Goal: Information Seeking & Learning: Learn about a topic

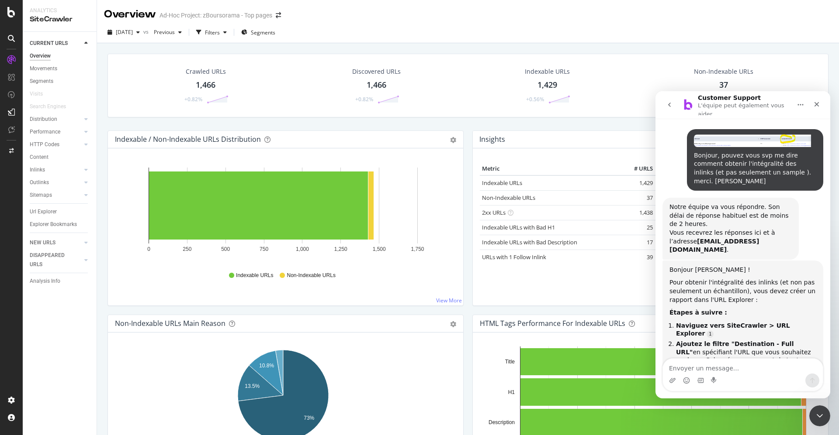
scroll to position [757, 0]
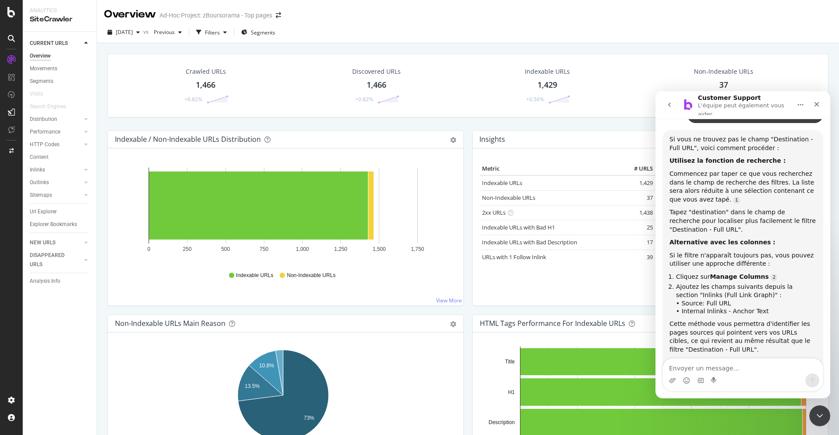
click at [10, 38] on icon at bounding box center [11, 38] width 7 height 7
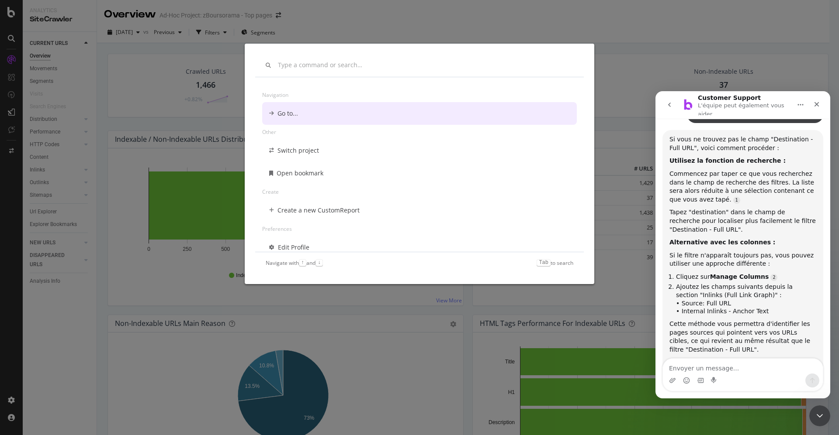
click at [11, 13] on div "Navigation Go to... Other Switch project Open bookmark Create Create a new Cust…" at bounding box center [419, 217] width 839 height 435
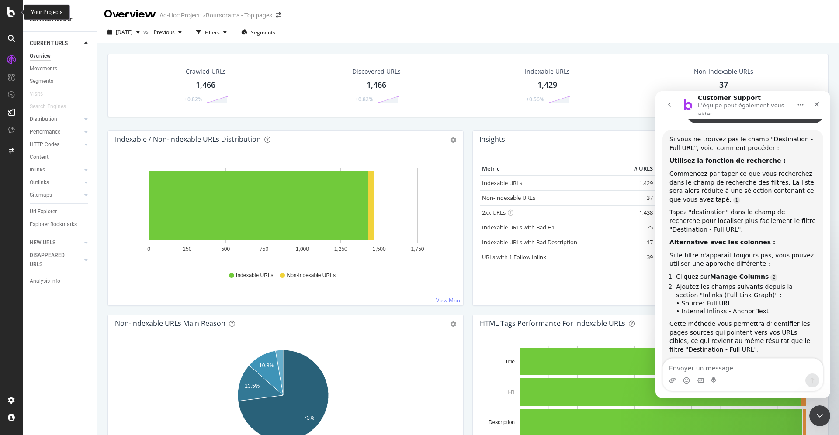
click at [10, 14] on icon at bounding box center [11, 12] width 8 height 10
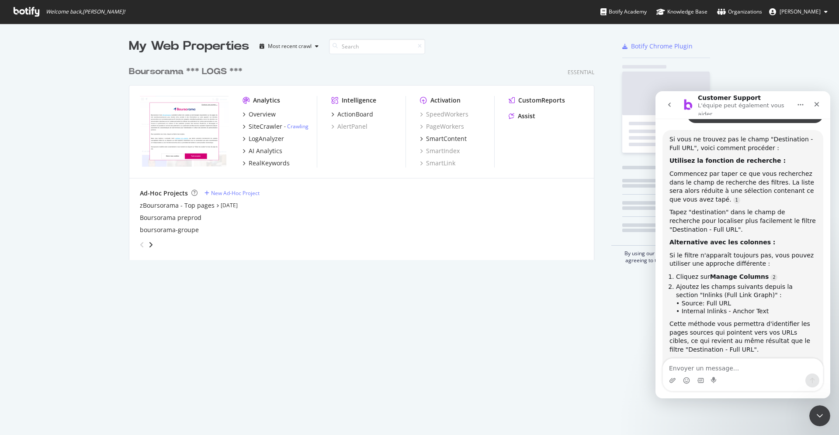
scroll to position [426, 819]
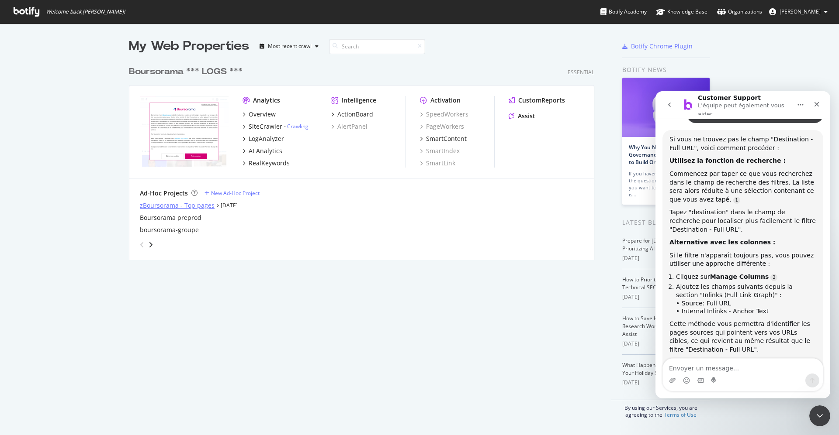
click at [183, 206] on div "zBoursorama - Top pages" at bounding box center [177, 205] width 75 height 9
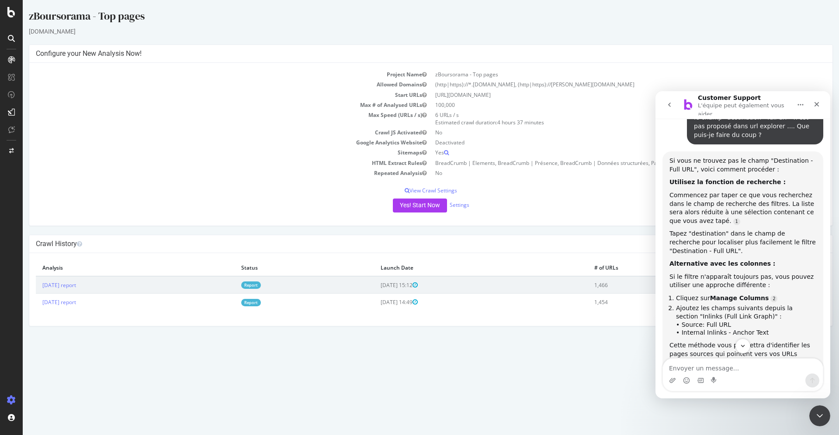
scroll to position [757, 0]
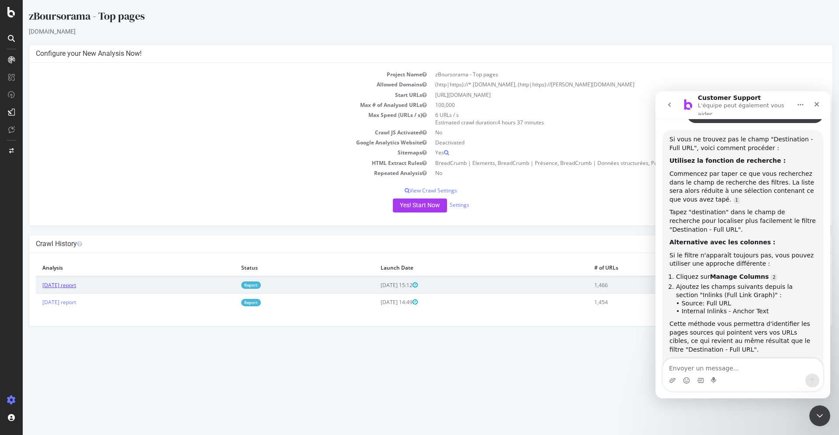
click at [76, 284] on link "[DATE] report" at bounding box center [59, 285] width 34 height 7
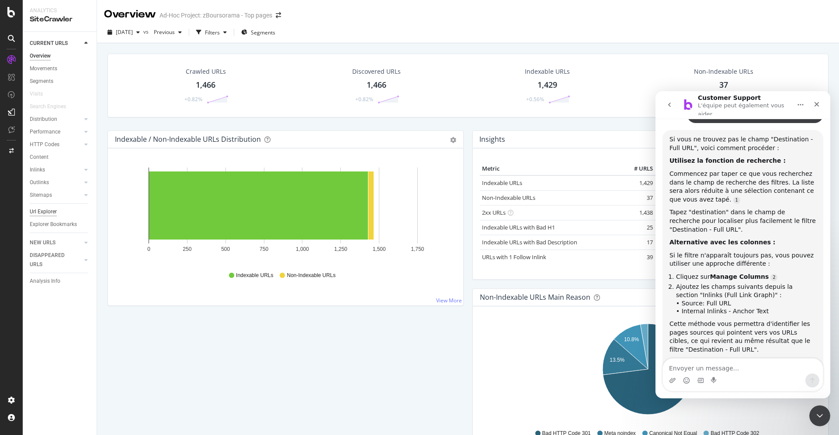
click at [46, 213] on div "Url Explorer" at bounding box center [43, 211] width 27 height 9
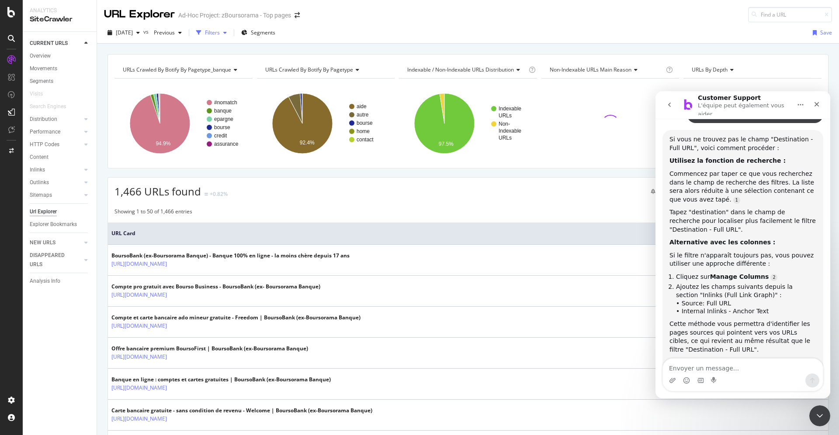
click at [220, 31] on div "Filters" at bounding box center [212, 32] width 15 height 7
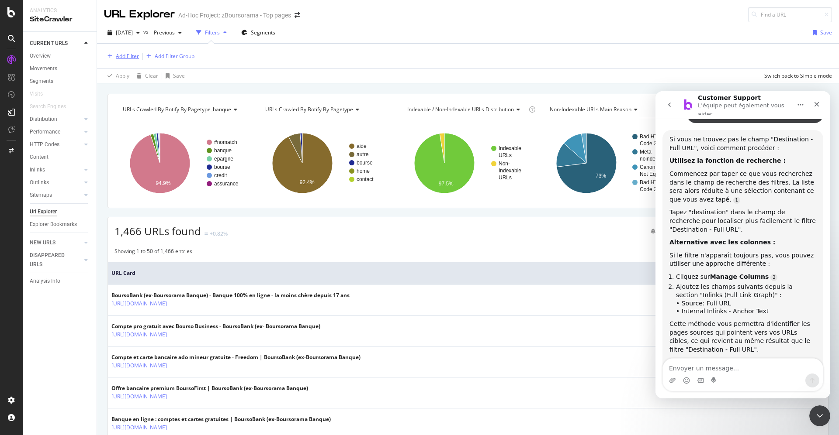
click at [128, 55] on div "Add Filter" at bounding box center [127, 55] width 23 height 7
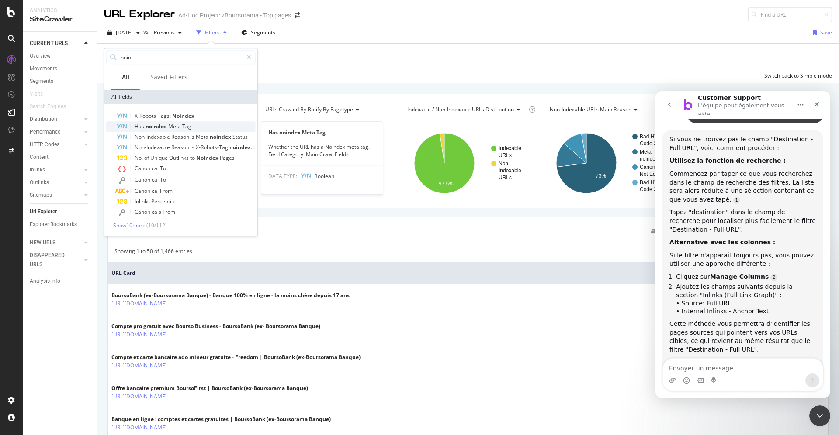
type input "noin"
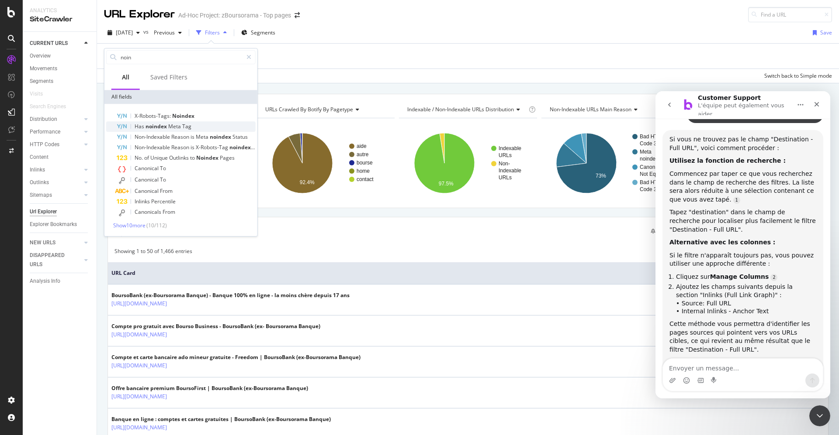
click at [175, 126] on span "Meta" at bounding box center [175, 126] width 14 height 7
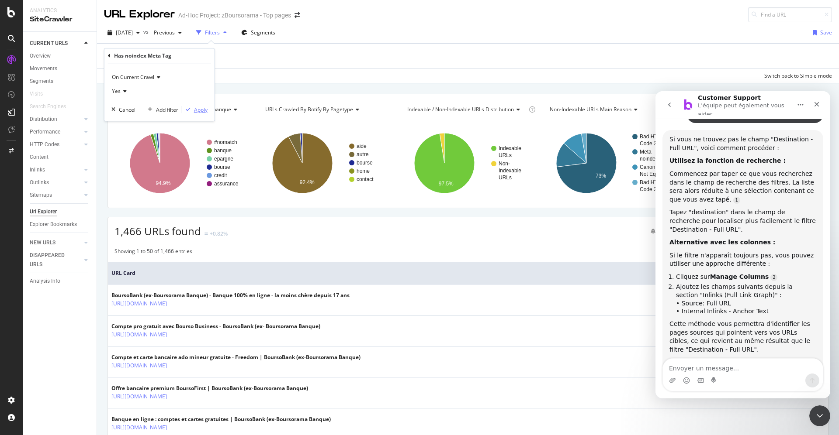
click at [200, 109] on div "Apply" at bounding box center [201, 109] width 14 height 7
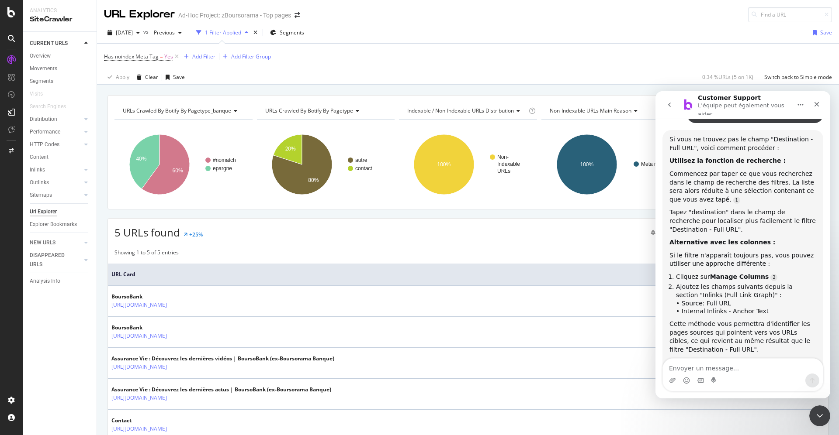
click at [800, 104] on icon "Accueil" at bounding box center [800, 104] width 6 height 1
click at [814, 101] on icon "Fermer" at bounding box center [816, 104] width 7 height 7
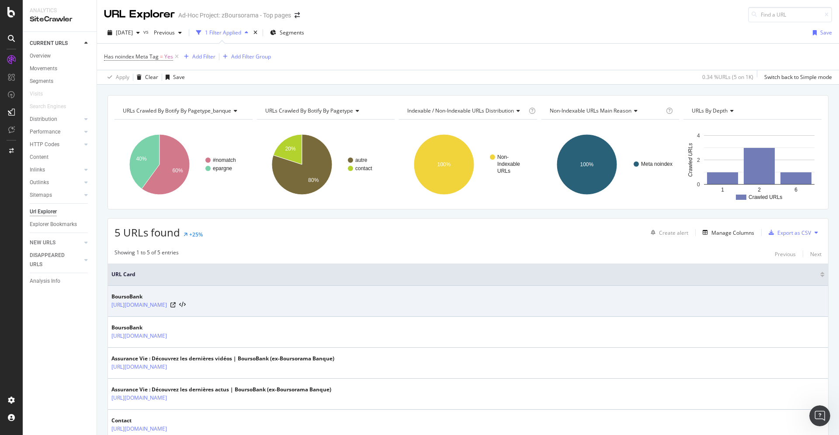
scroll to position [54, 0]
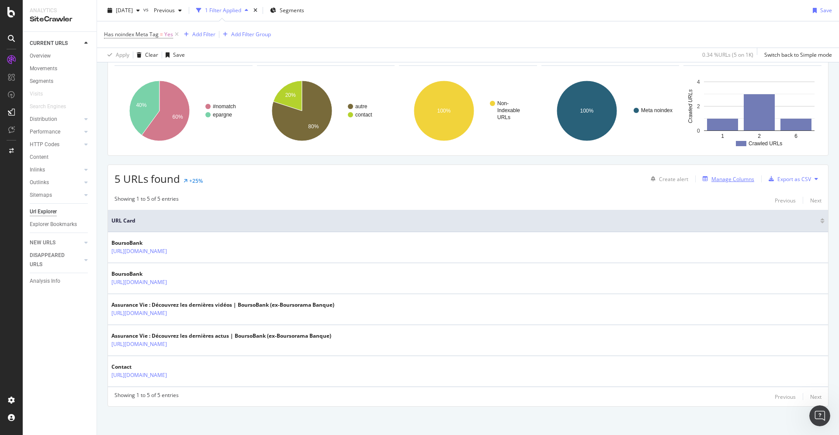
click at [711, 176] on div "Manage Columns" at bounding box center [732, 179] width 43 height 7
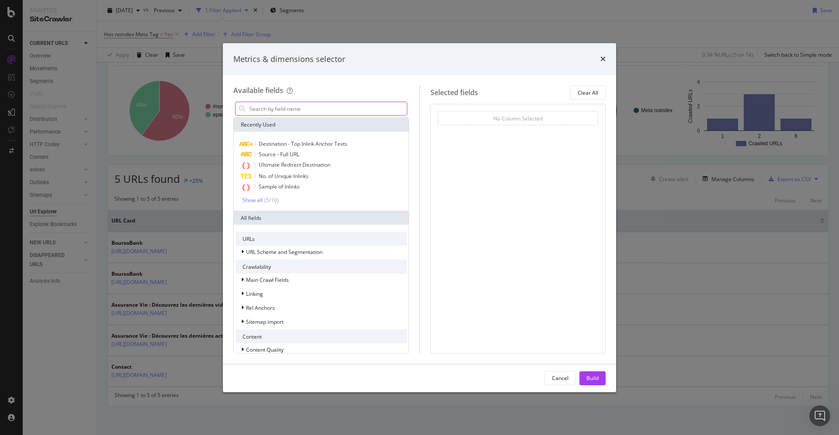
click at [299, 107] on input "modal" at bounding box center [328, 108] width 158 height 13
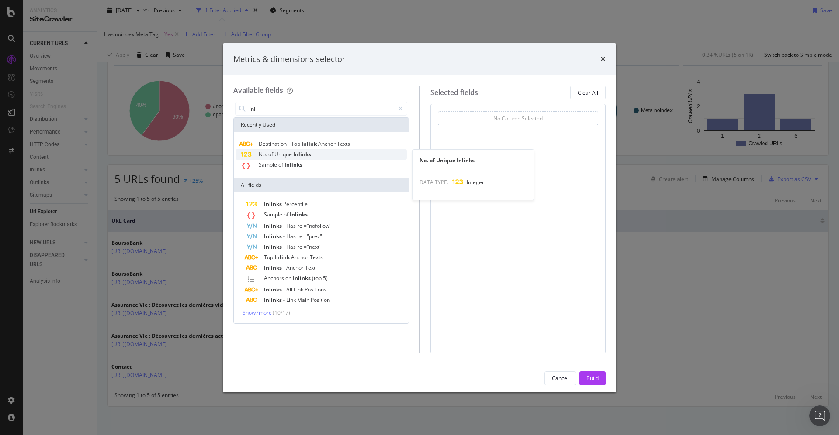
type input "inl"
click at [298, 156] on span "Inlinks" at bounding box center [302, 154] width 18 height 7
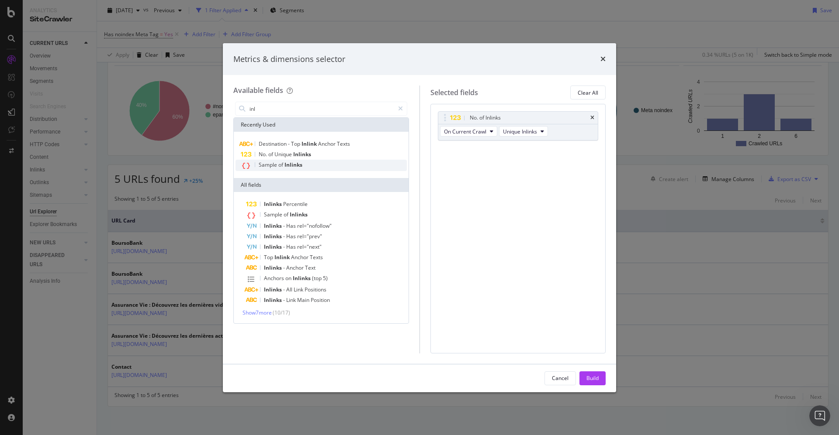
click at [294, 170] on div "Sample of Inlinks" at bounding box center [320, 165] width 171 height 11
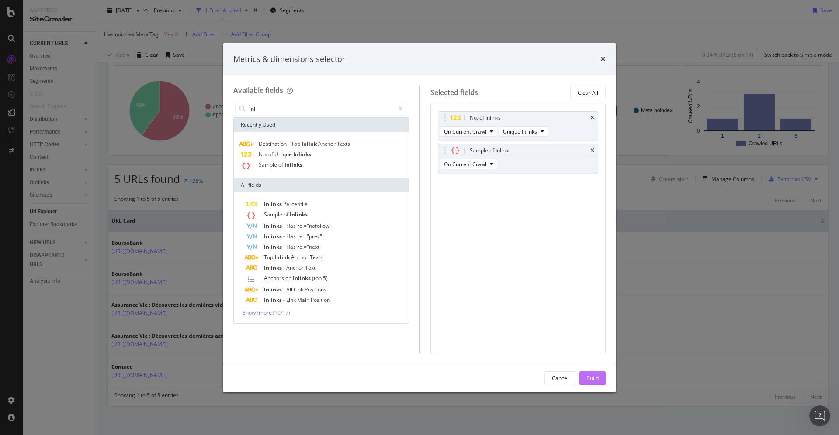
click at [591, 380] on div "Build" at bounding box center [592, 378] width 12 height 7
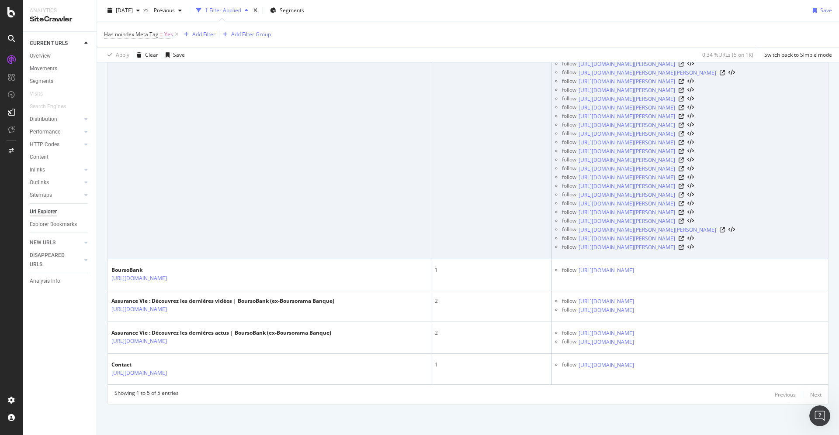
scroll to position [3134, 0]
